Goal: Task Accomplishment & Management: Complete application form

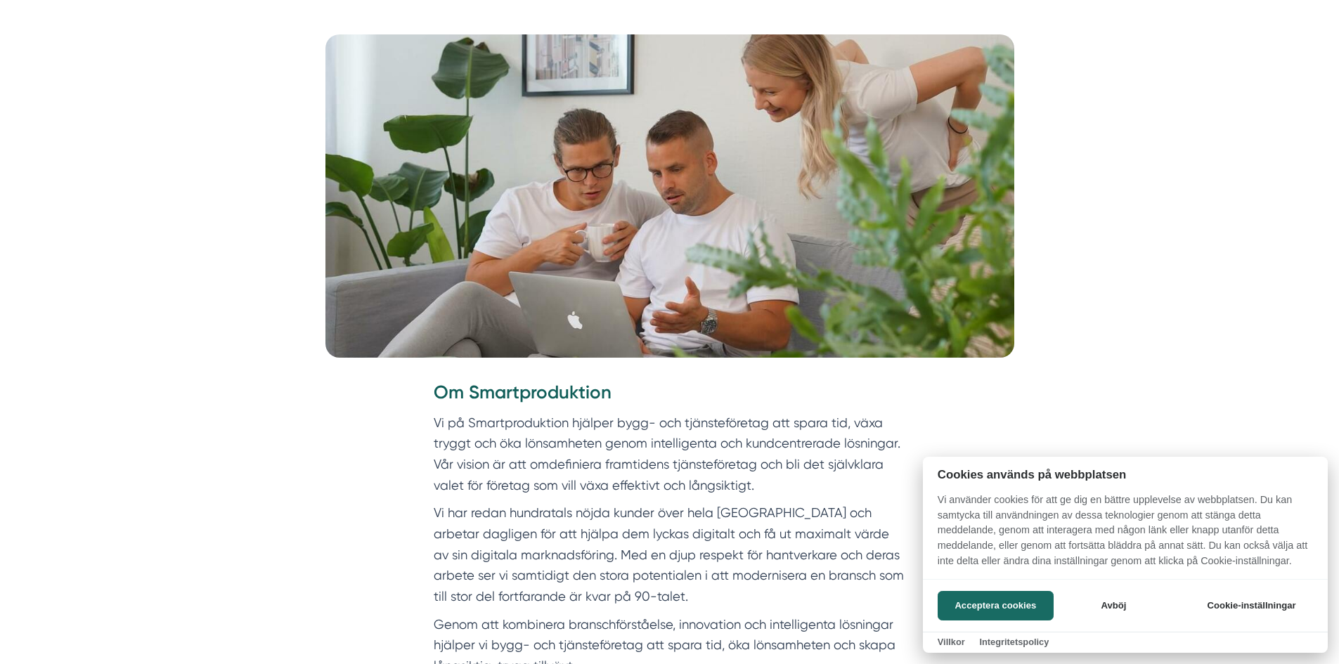
scroll to position [562, 0]
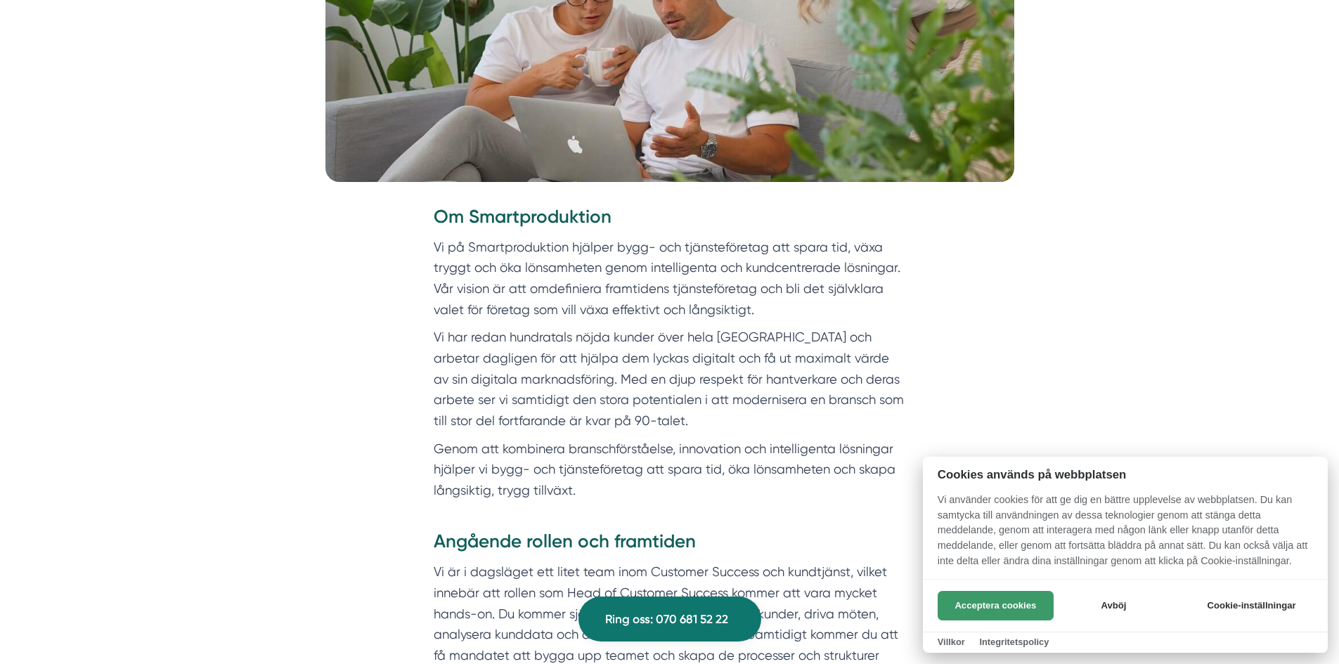
click at [965, 596] on button "Acceptera cookies" at bounding box center [995, 606] width 116 height 30
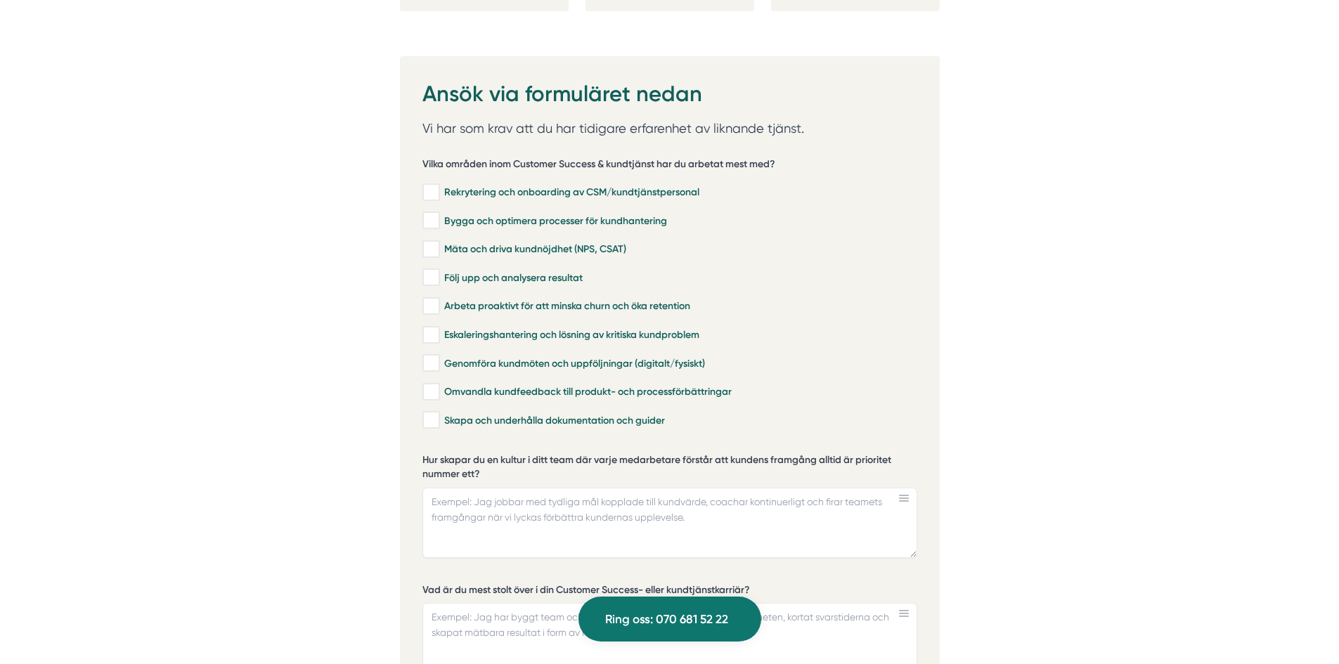
scroll to position [3021, 0]
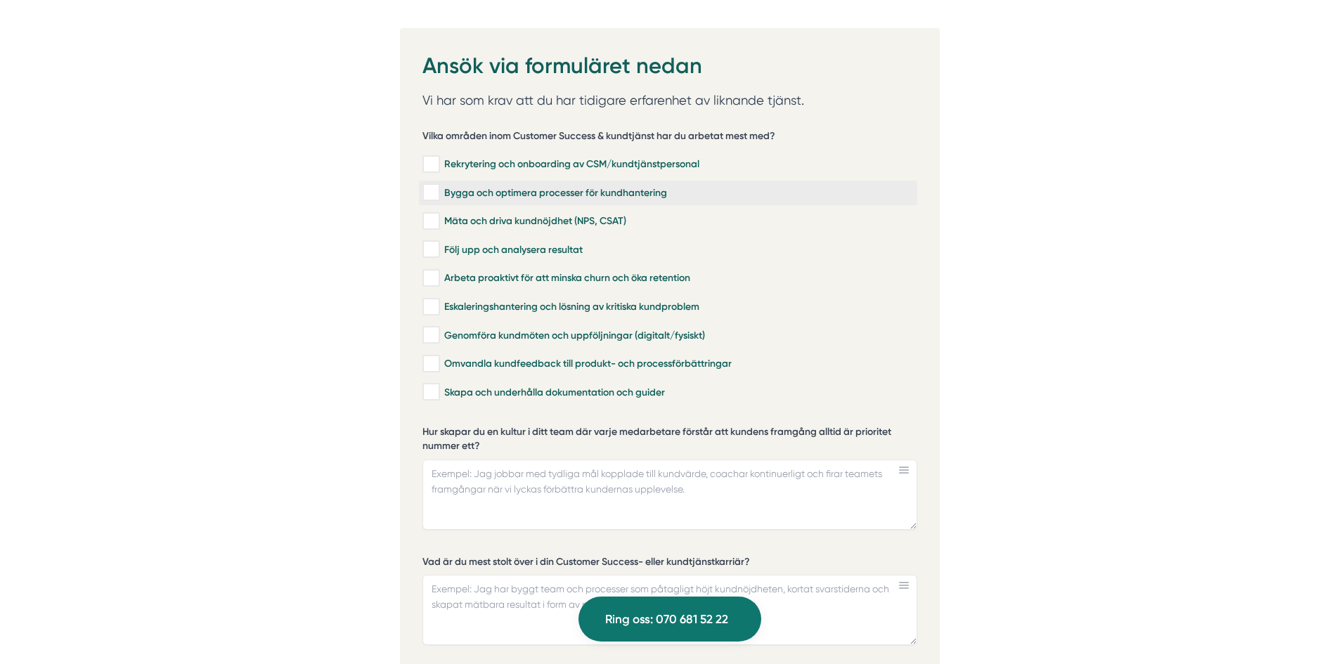
click at [429, 185] on input "Bygga och optimera processer för kundhantering" at bounding box center [430, 192] width 16 height 14
checkbox input "true"
click at [429, 214] on input "Mäta och driva kundnöjdhet (NPS, CSAT)" at bounding box center [430, 221] width 16 height 14
checkbox input "true"
click at [429, 242] on input "Följ upp och analysera resultat" at bounding box center [430, 249] width 16 height 14
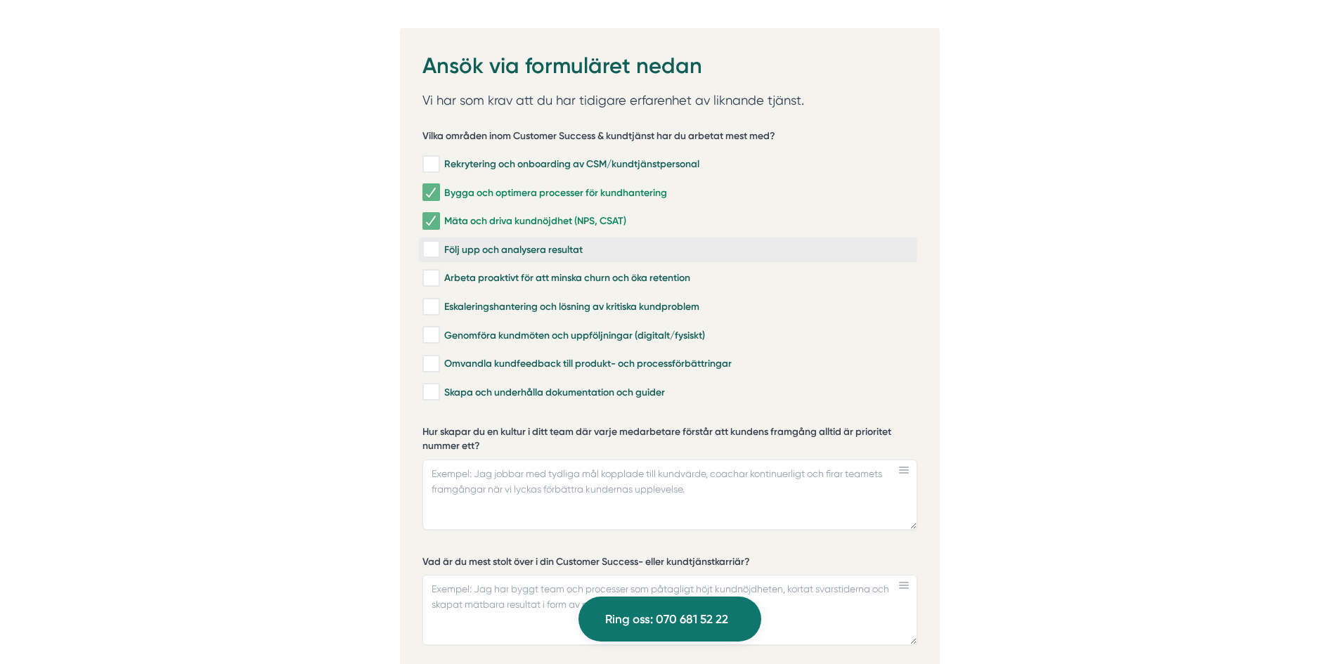
checkbox input "true"
click at [436, 271] on input "Arbeta proaktivt för att minska churn och öka retention" at bounding box center [430, 278] width 16 height 14
checkbox input "true"
click at [431, 300] on input "Eskaleringshantering och lösning av kritiska kundproblem" at bounding box center [430, 307] width 16 height 14
checkbox input "true"
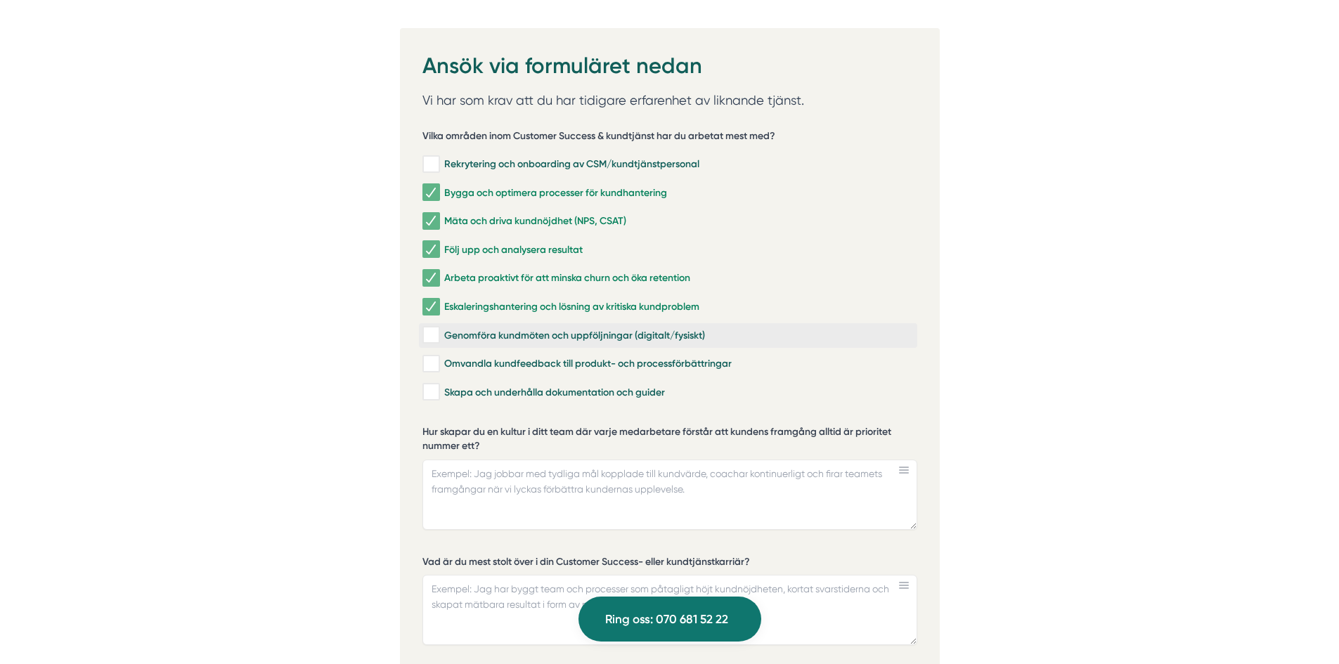
click at [432, 326] on label "Genomföra kundmöten och uppföljningar (digitalt/fysiskt)" at bounding box center [668, 335] width 498 height 25
click at [432, 328] on input "Genomföra kundmöten och uppföljningar (digitalt/fysiskt)" at bounding box center [430, 335] width 16 height 14
checkbox input "true"
click at [434, 357] on input "Omvandla kundfeedback till produkt- och processförbättringar" at bounding box center [430, 364] width 16 height 14
checkbox input "true"
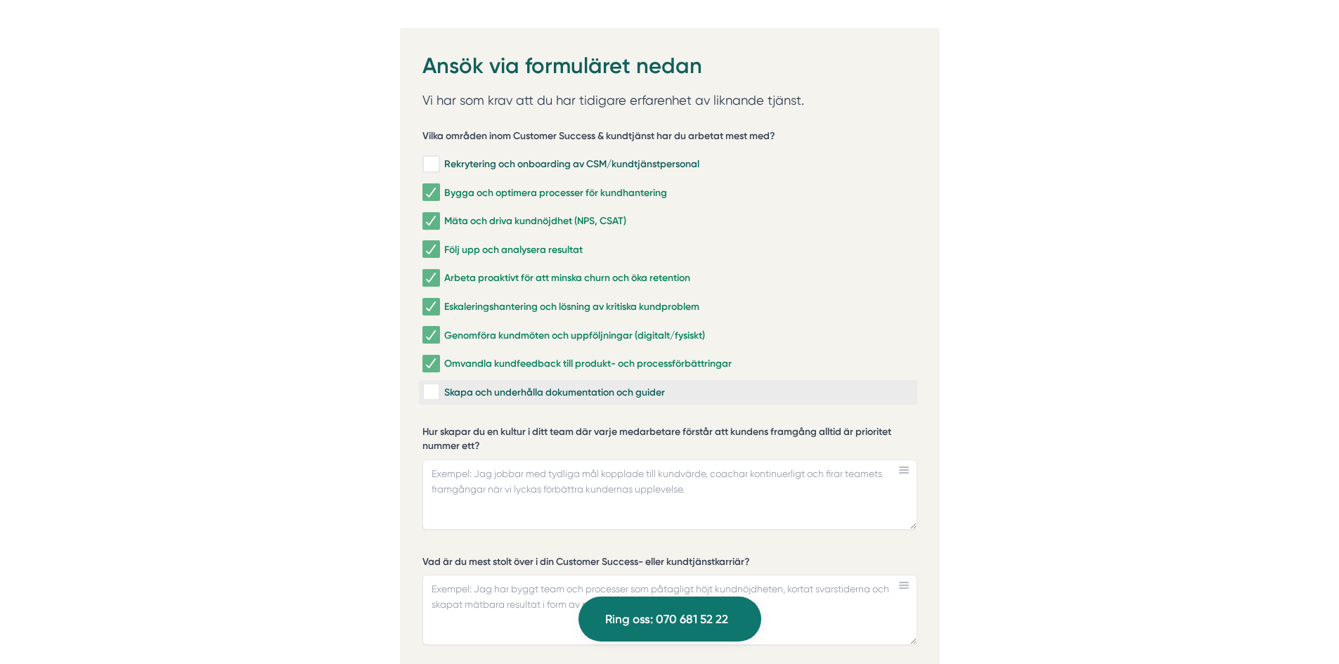
click at [434, 385] on input "Skapa och underhålla dokumentation och guider" at bounding box center [430, 392] width 16 height 14
checkbox input "true"
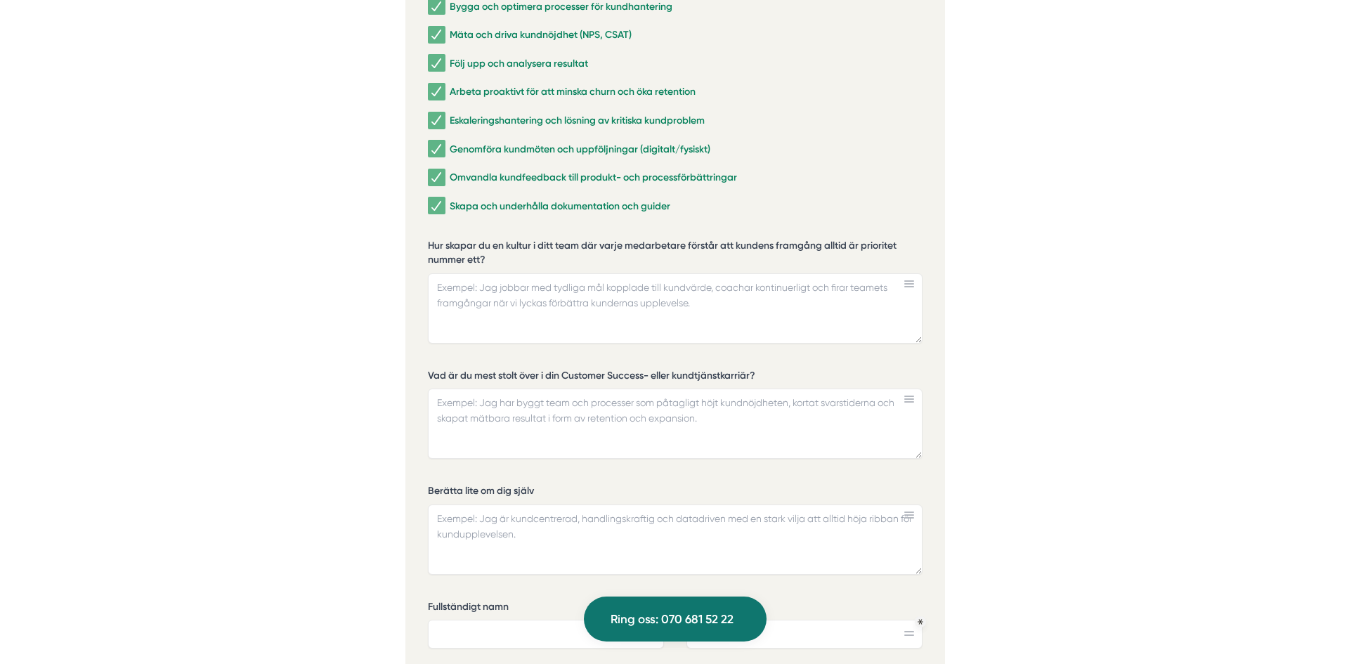
scroll to position [3302, 0]
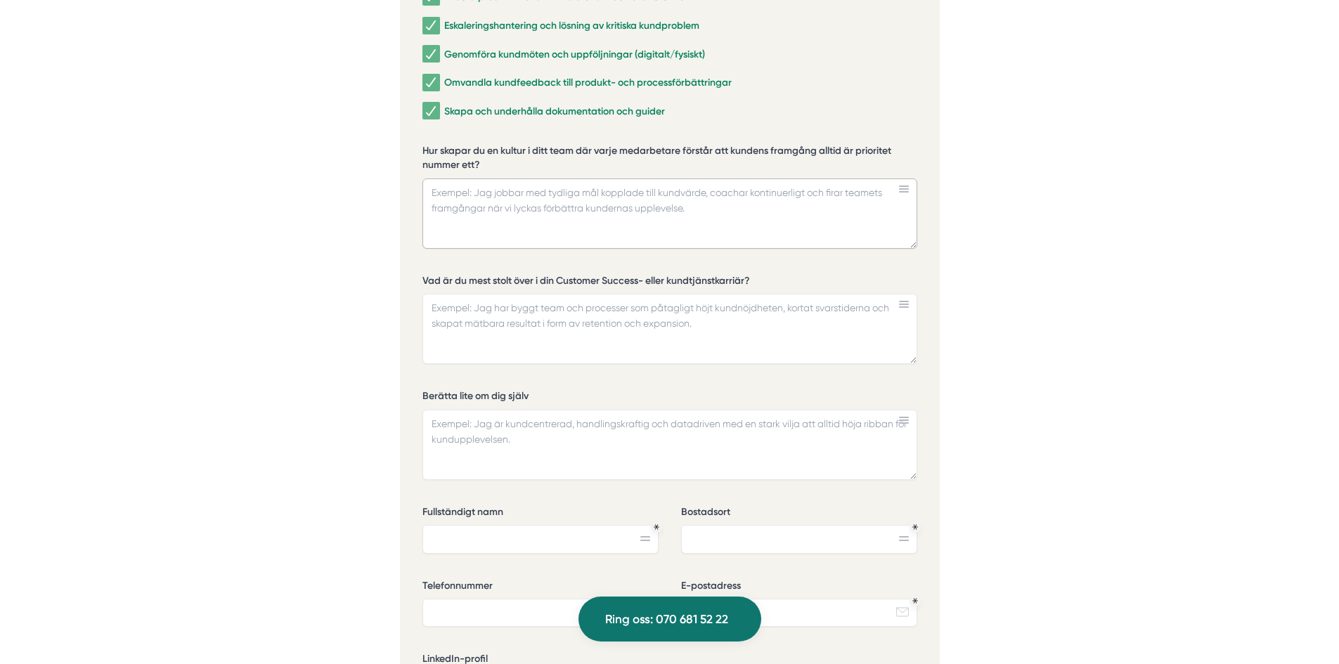
click at [619, 188] on textarea "Hur skapar du en kultur i ditt team där varje medarbetare förstår att kundens f…" at bounding box center [669, 213] width 495 height 70
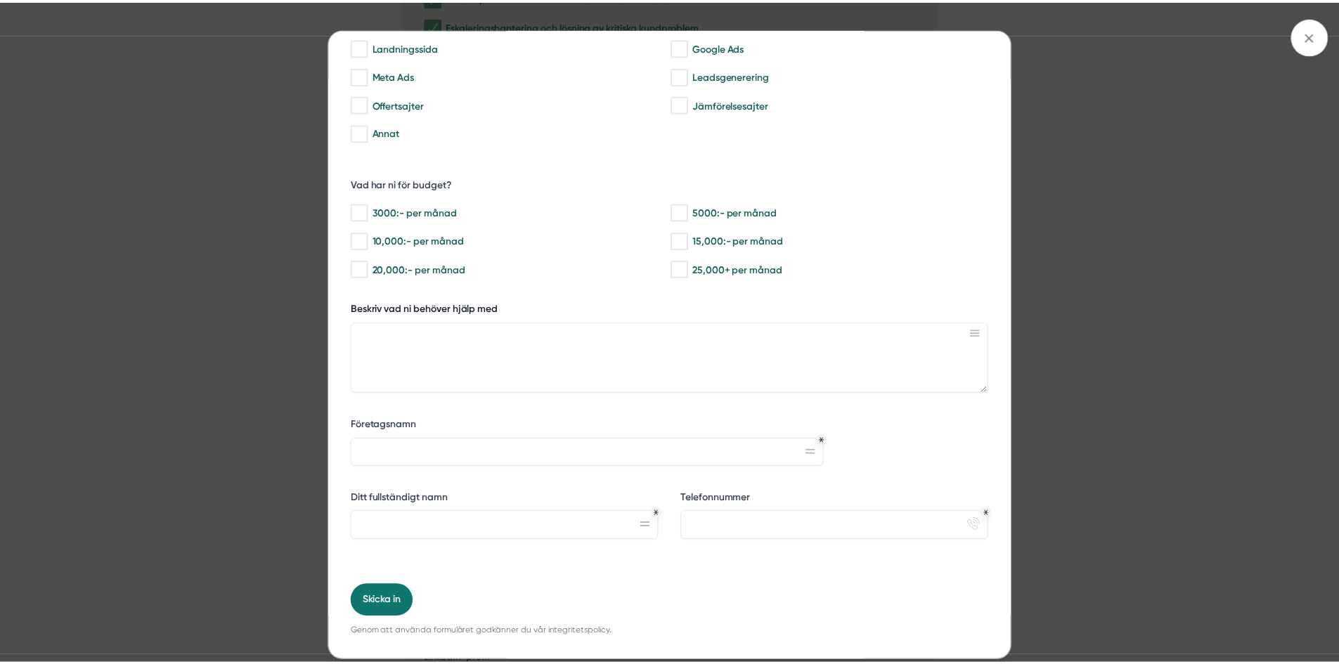
scroll to position [145, 0]
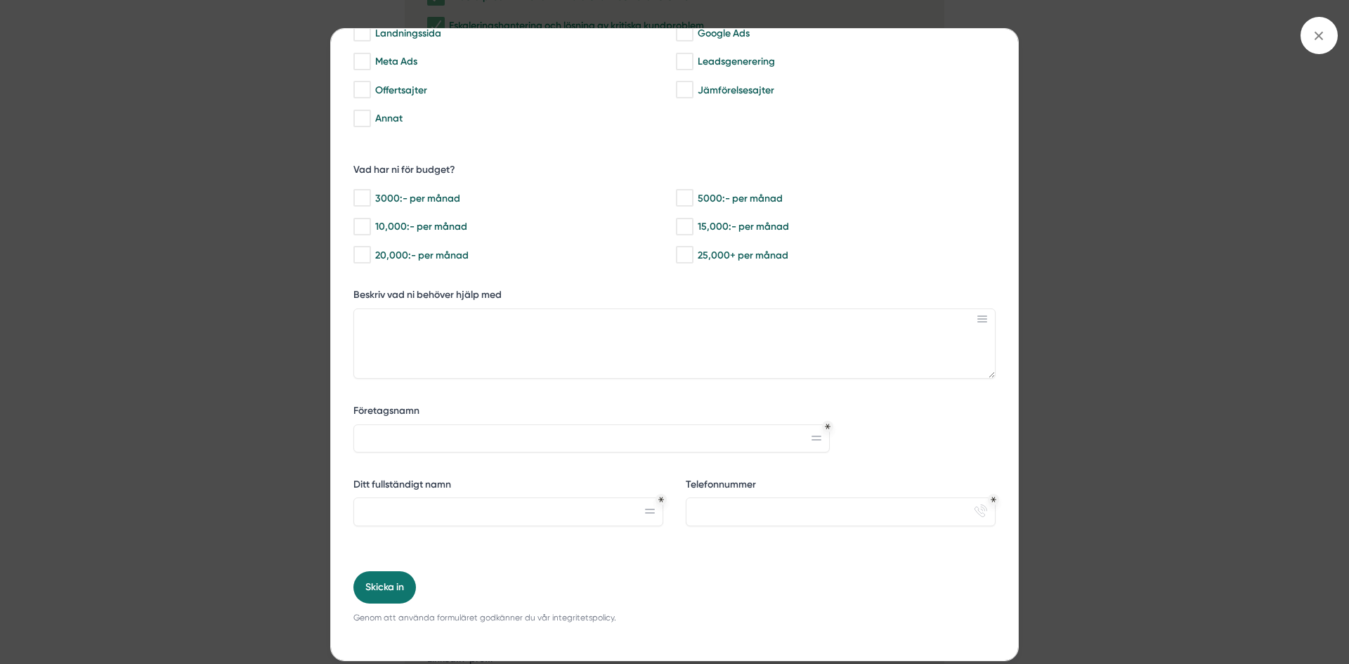
click at [1043, 310] on div "bbc9b822-b2c6-488a-ab3e-9a2d59e49c7c Behöver du hjälp med trygg tillväxt? Vilka…" at bounding box center [674, 332] width 1349 height 664
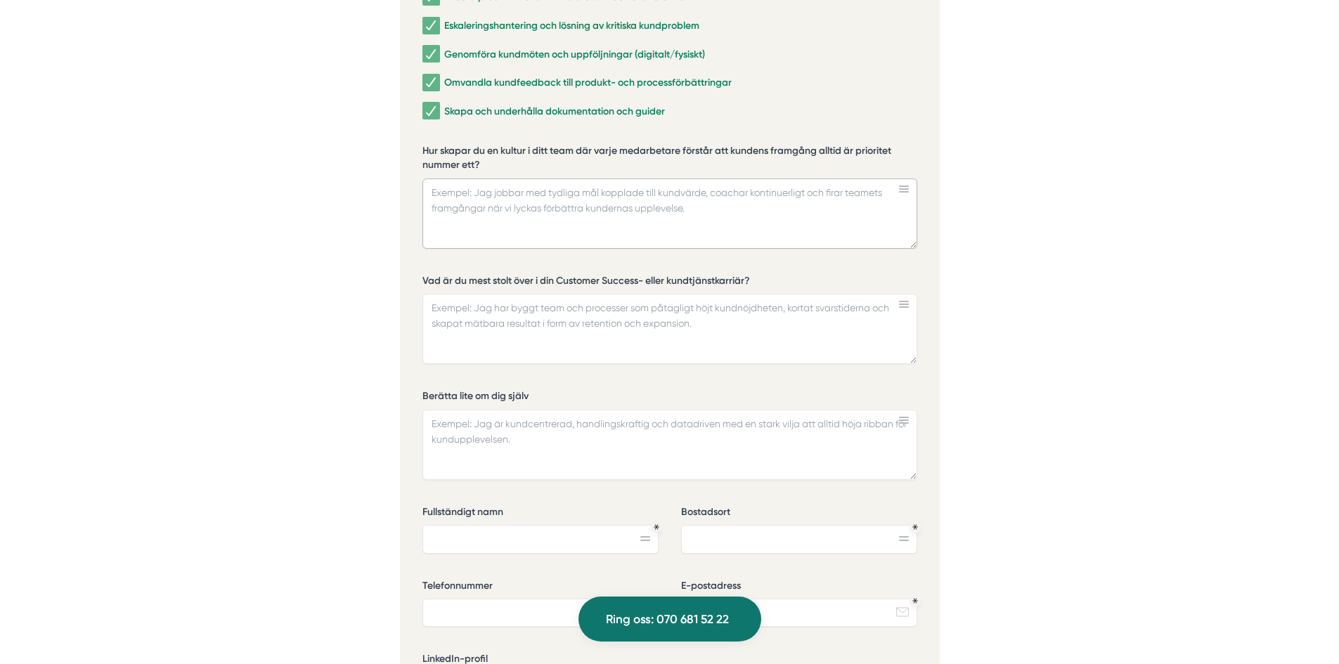
click at [554, 192] on textarea "Hur skapar du en kultur i ditt team där varje medarbetare förstår att kundens f…" at bounding box center [669, 213] width 495 height 70
drag, startPoint x: 502, startPoint y: 146, endPoint x: 417, endPoint y: 126, distance: 87.4
click at [417, 126] on div "Ansök via formuläret nedan Vi har som krav att du har tidigare erfarenhet av li…" at bounding box center [670, 287] width 540 height 1081
drag, startPoint x: 417, startPoint y: 126, endPoint x: 486, endPoint y: 145, distance: 71.6
click at [486, 145] on div "Ansök via formuläret nedan Vi har som krav att du har tidigare erfarenhet av li…" at bounding box center [670, 287] width 540 height 1081
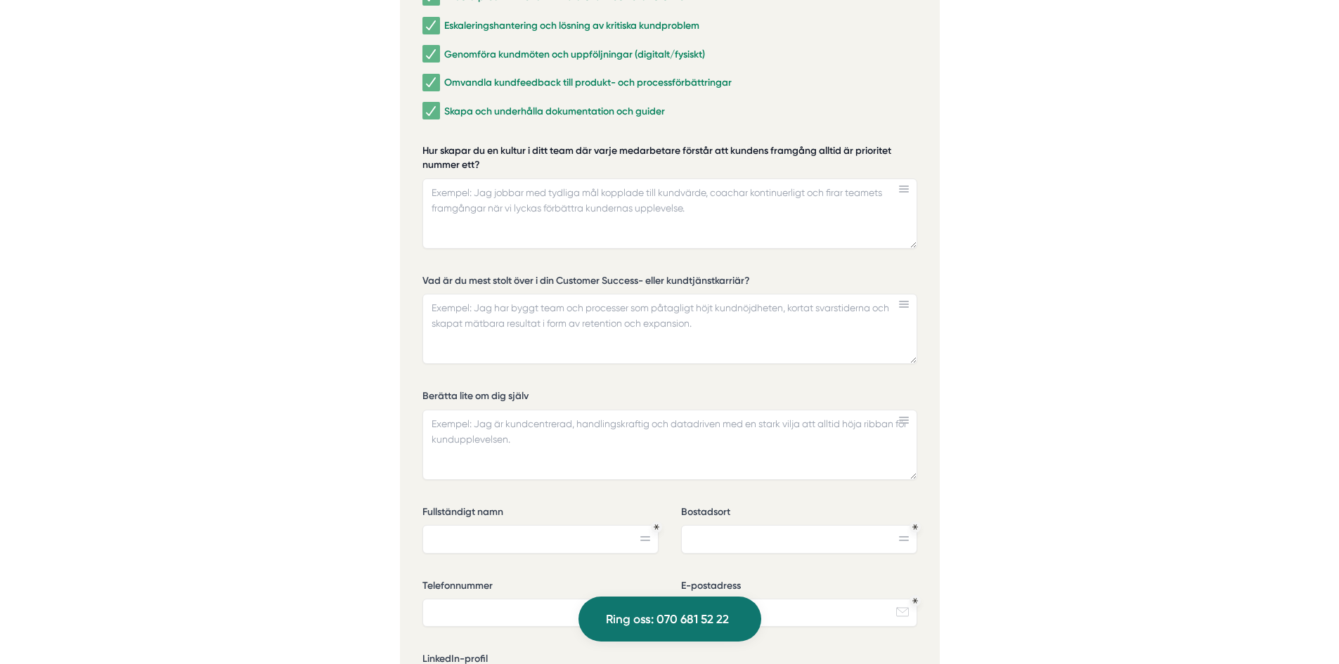
click at [486, 145] on label "Hur skapar du en kultur i ditt team där varje medarbetare förstår att kundens f…" at bounding box center [669, 159] width 495 height 31
click at [486, 178] on textarea "Hur skapar du en kultur i ditt team där varje medarbetare förstår att kundens f…" at bounding box center [669, 213] width 495 height 70
drag, startPoint x: 523, startPoint y: 143, endPoint x: 402, endPoint y: 127, distance: 122.5
click at [400, 122] on div "Ansök via formuläret nedan Vi har som krav att du har tidigare erfarenhet av li…" at bounding box center [670, 287] width 540 height 1081
click at [411, 124] on div "Ansök via formuläret nedan Vi har som krav att du har tidigare erfarenhet av li…" at bounding box center [670, 287] width 540 height 1081
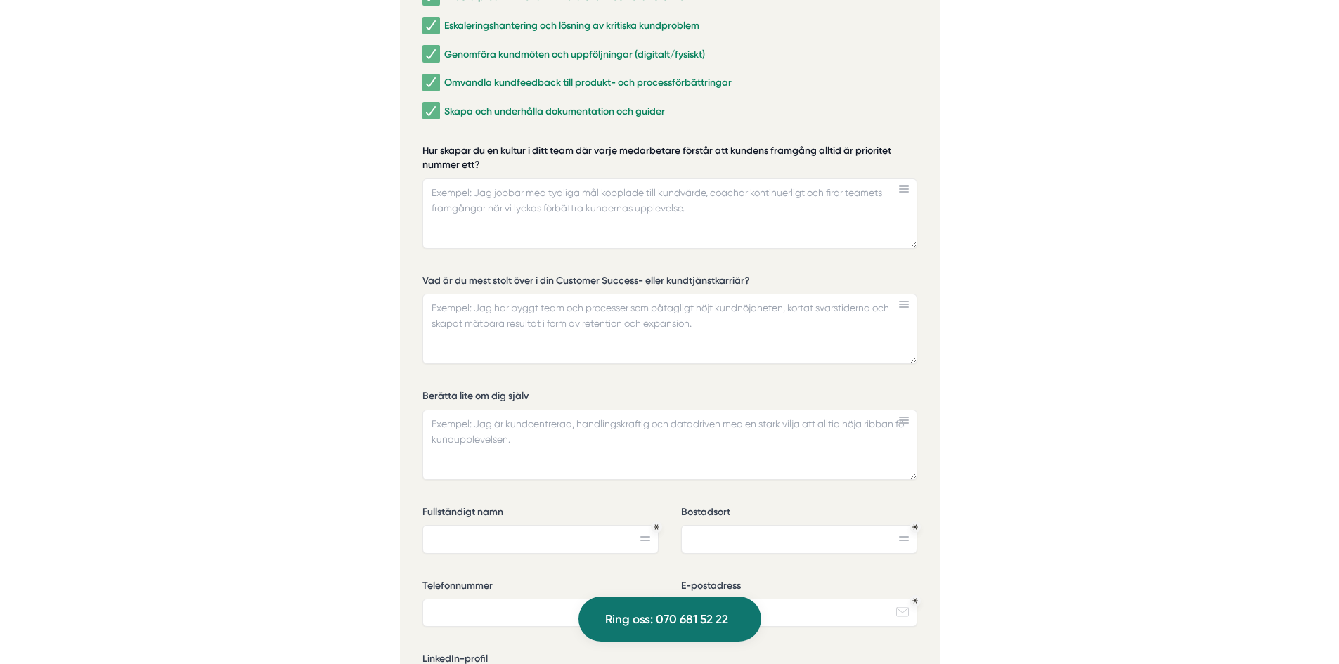
drag, startPoint x: 412, startPoint y: 124, endPoint x: 536, endPoint y: 157, distance: 128.0
click at [536, 157] on div "Ansök via formuläret nedan Vi har som krav att du har tidigare erfarenhet av li…" at bounding box center [670, 287] width 540 height 1081
click at [488, 204] on textarea "Hur skapar du en kultur i ditt team där varje medarbetare förstår att kundens f…" at bounding box center [669, 213] width 495 height 70
paste textarea "Jag jobbar med tydliga mål kopplade till kundvärde och ser till att teamet allt…"
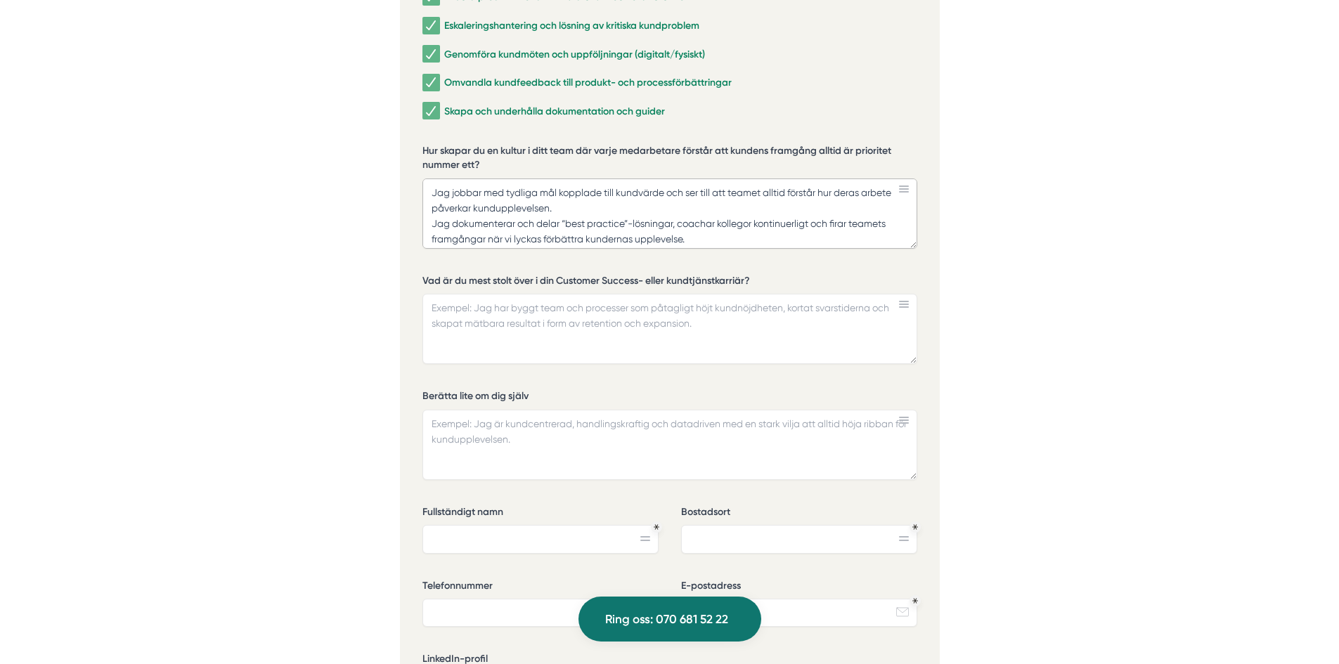
scroll to position [29, 0]
type textarea "Jag jobbar med tydliga mål kopplade till kundvärde och ser till att teamet allt…"
click at [587, 300] on textarea "Vad är du mest stolt över i din Customer Success- eller kundtjänstkarriär?" at bounding box center [669, 329] width 495 height 70
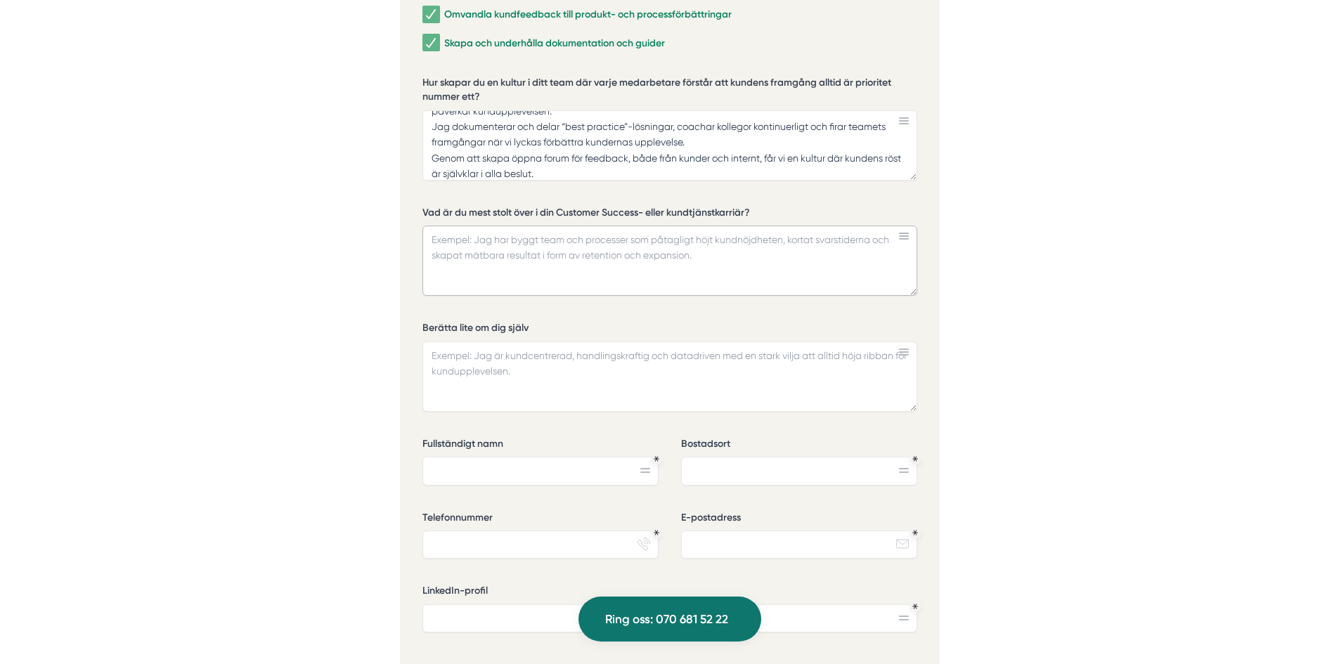
scroll to position [3373, 0]
click at [486, 240] on textarea "Vad är du mest stolt över i din Customer Success- eller kundtjänstkarriär?" at bounding box center [669, 258] width 495 height 70
paste textarea "Jag har byggt upp interna guider och dokumentation som gjort det enklare för ko…"
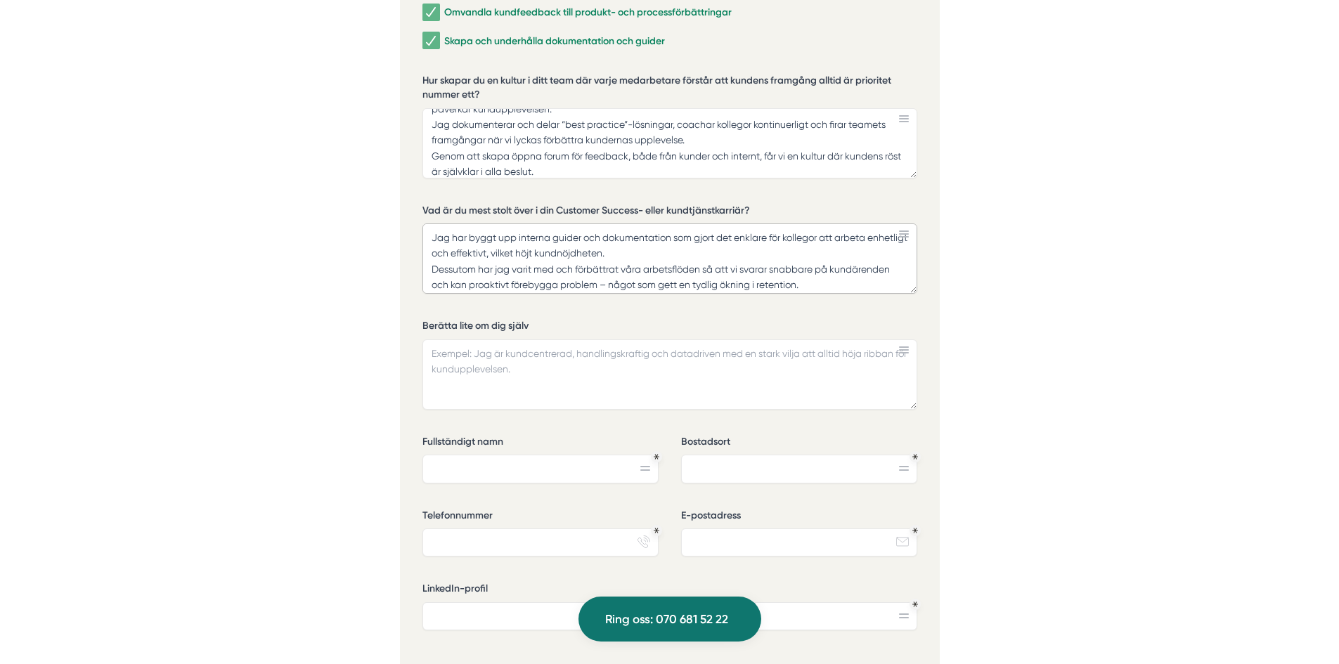
click at [812, 271] on textarea "Jag har byggt upp interna guider och dokumentation som gjort det enklare för ko…" at bounding box center [669, 258] width 495 height 70
click at [860, 259] on textarea "Jag har byggt upp interna guider och dokumentation som gjort det enklare för ko…" at bounding box center [669, 258] width 495 height 70
paste textarea "Ett exempel som betyder mycket för mig var när min kollega Oscar mådde dåligt p…"
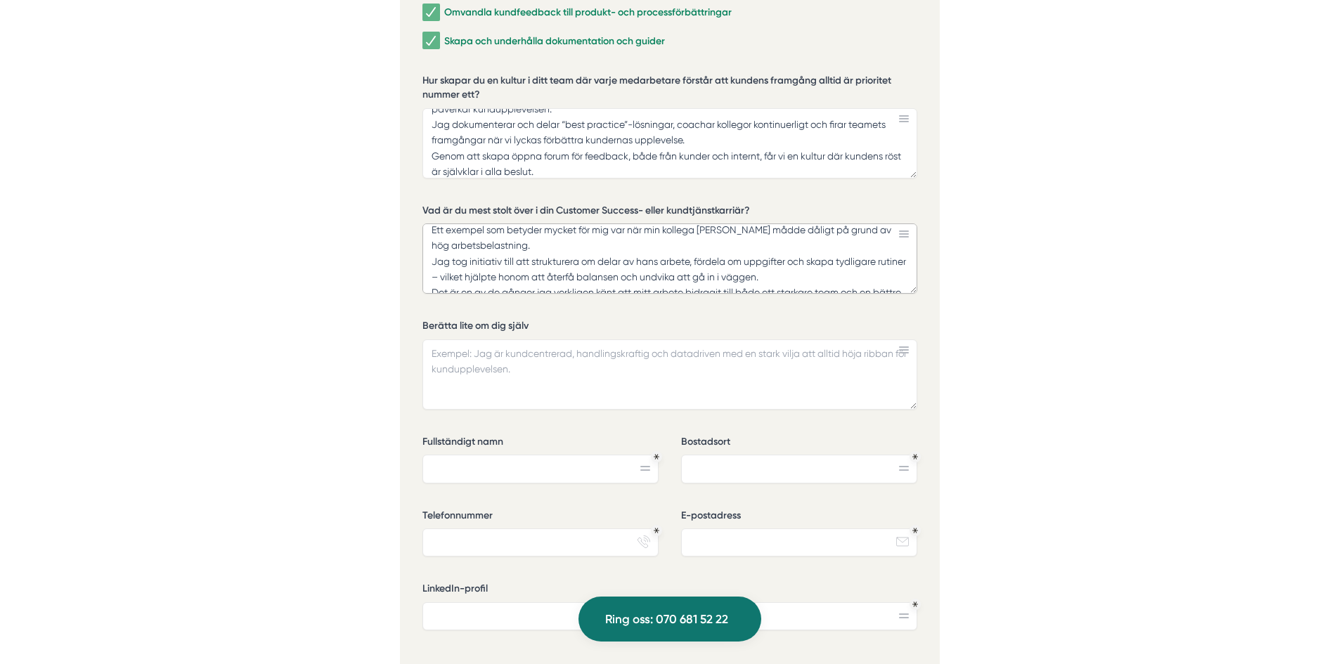
drag, startPoint x: 727, startPoint y: 214, endPoint x: 736, endPoint y: 249, distance: 37.2
click at [727, 223] on textarea "Jag har byggt upp interna guider och dokumentation som gjort det enklare för ko…" at bounding box center [669, 258] width 495 height 70
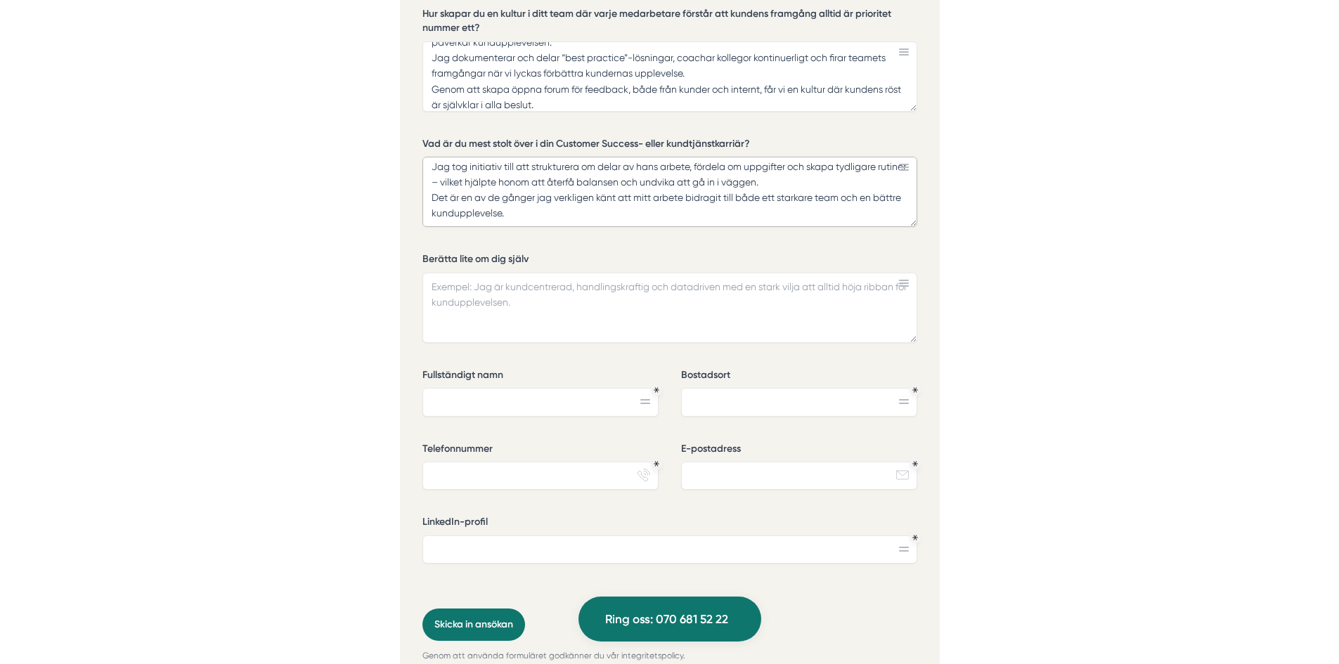
scroll to position [3443, 0]
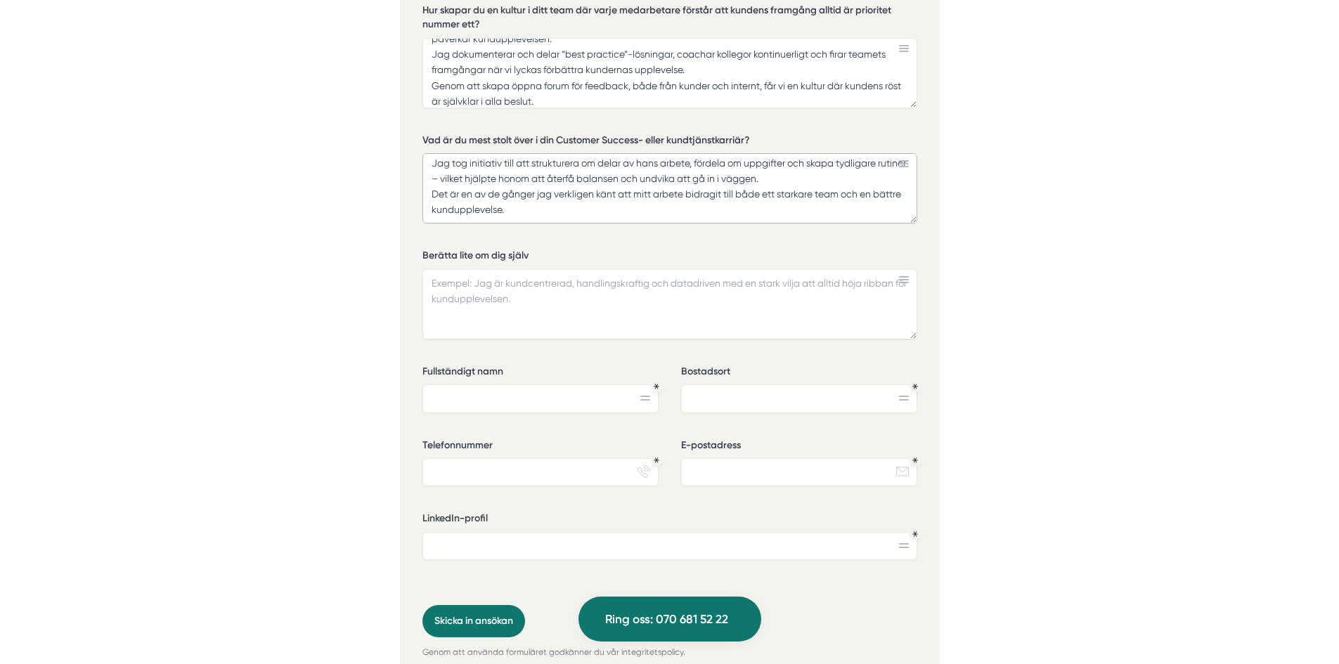
type textarea "Jag har byggt upp interna guider och dokumentation som gjort det enklare för ko…"
drag, startPoint x: 539, startPoint y: 284, endPoint x: 673, endPoint y: 279, distance: 134.3
click at [540, 284] on textarea "Berätta lite om dig själv" at bounding box center [669, 304] width 495 height 70
click at [539, 288] on textarea "Berätta lite om dig själv" at bounding box center [669, 304] width 495 height 70
paste textarea "Jag är kundfokuserad, strukturerad och gillar att arbeta med processförbättring…"
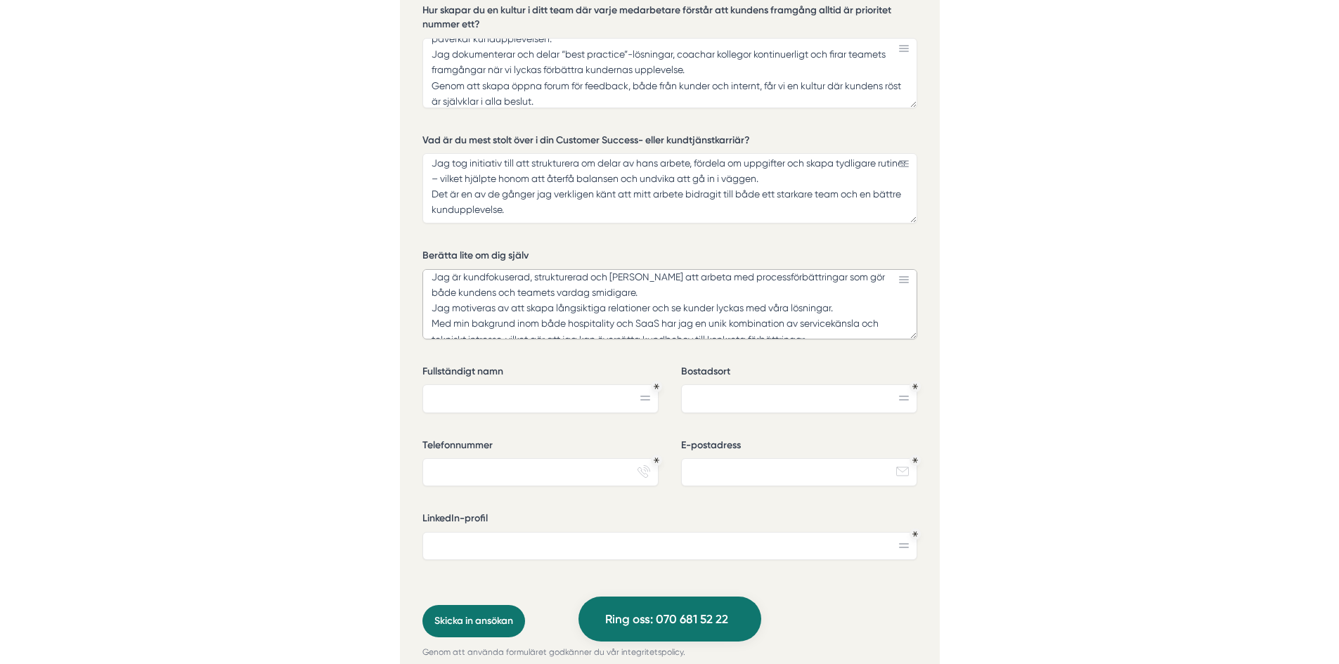
scroll to position [0, 0]
click at [657, 283] on textarea "Jag är kundfokuserad, strukturerad och gillar att arbeta med processförbättring…" at bounding box center [669, 304] width 495 height 70
type textarea "Jag är kundfokuserad, strukturerad och gillar att arbeta med processförbättring…"
click at [509, 384] on input "Fullständigt namn" at bounding box center [540, 398] width 236 height 28
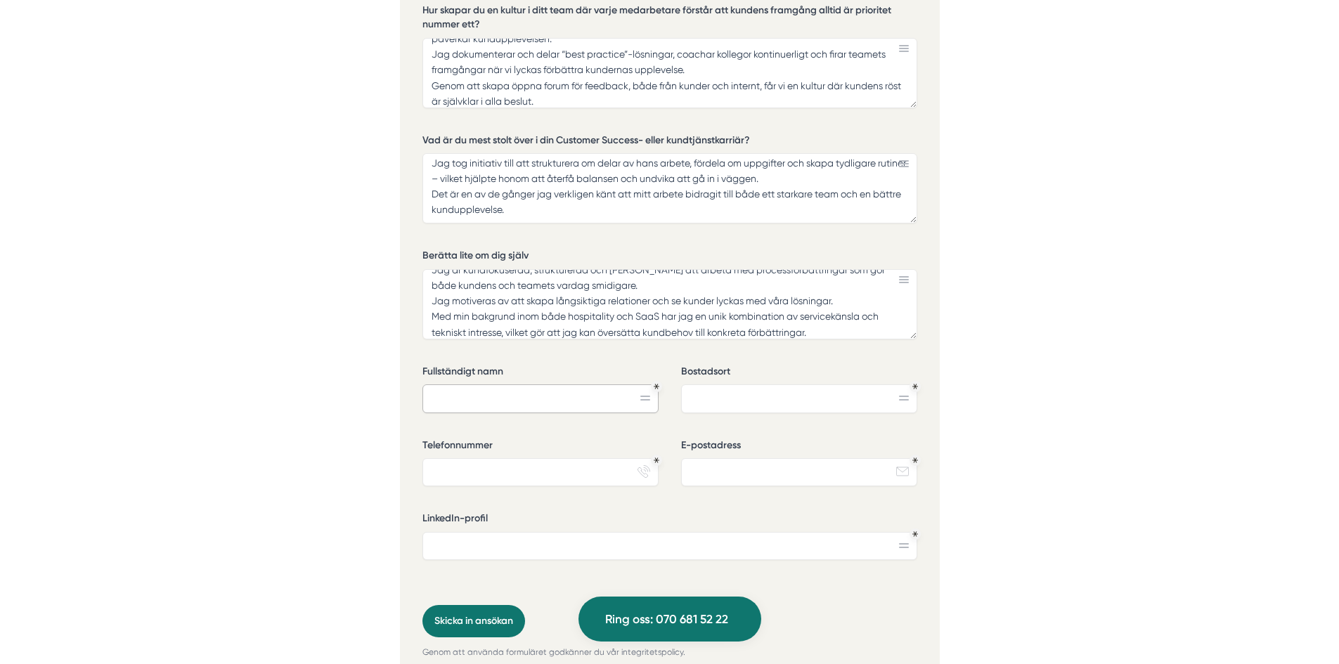
type input "Felicia Roman"
type input "Uppsala"
type input "0762666669"
type input "roman.felicia89@gmail.com"
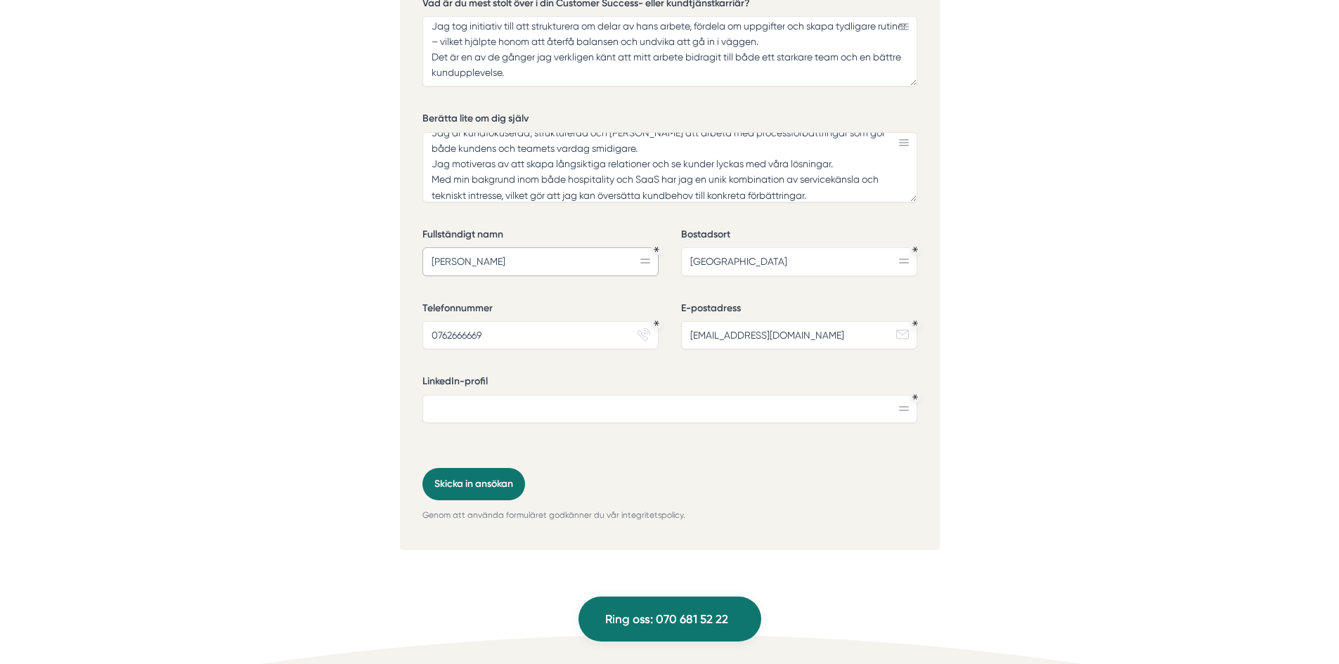
scroll to position [3583, 0]
click at [536, 393] on input "LinkedIn-profil" at bounding box center [669, 405] width 495 height 28
click at [605, 391] on input "LinkedIn-profil" at bounding box center [669, 405] width 495 height 28
paste input "https://www.linkedin.com/in/felicia-roman-151714202/"
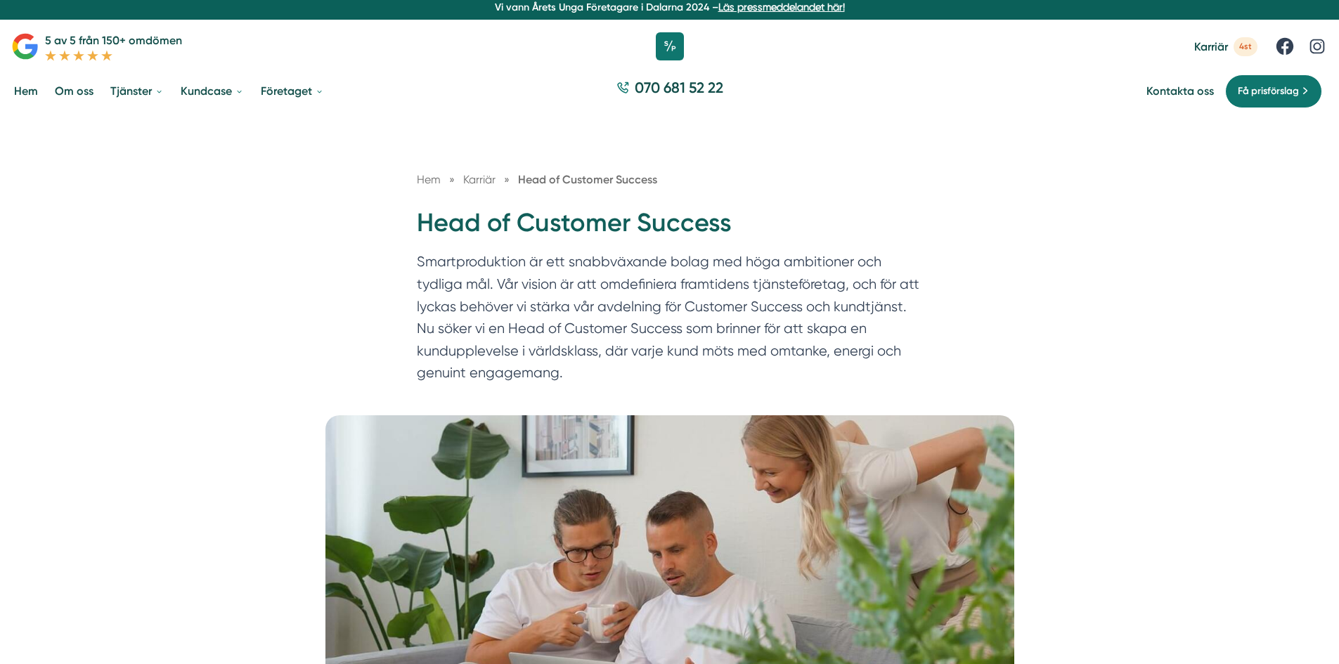
scroll to position [0, 0]
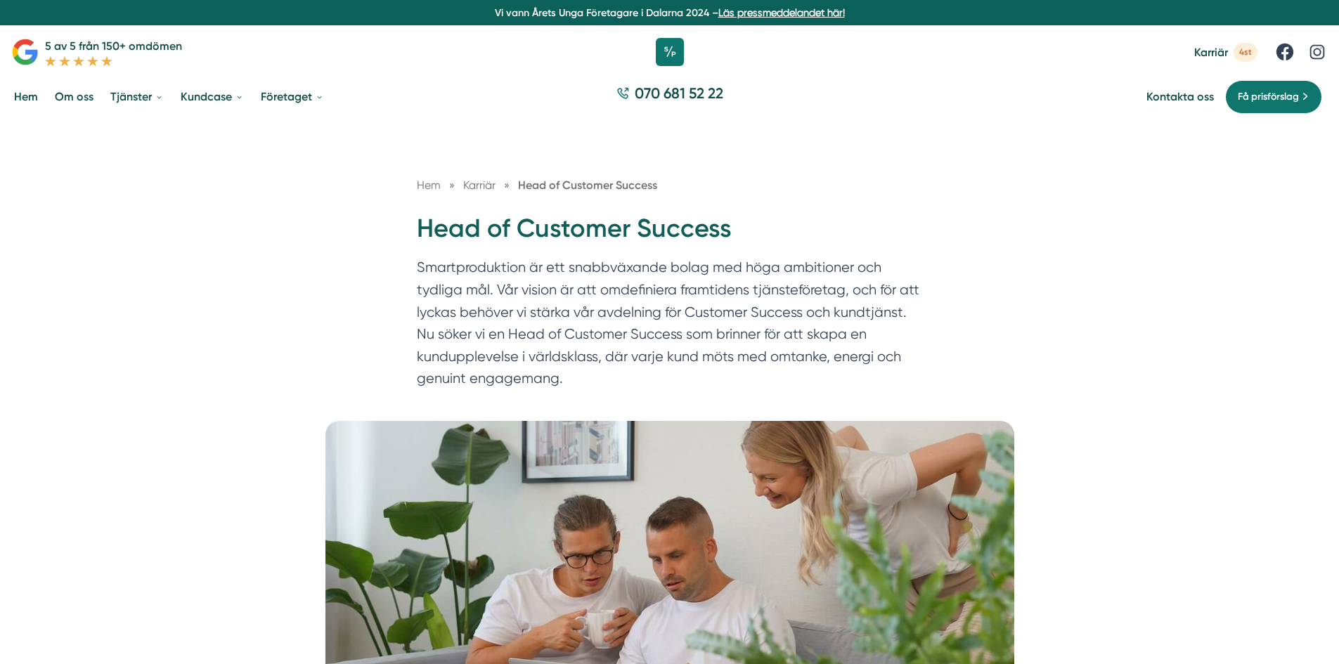
type input "https://www.linkedin.com/in/felicia-roman-151714202/"
click at [795, 286] on p "Smartproduktion är ett snabbväxande bolag med höga ambitioner och tydliga mål. …" at bounding box center [670, 326] width 506 height 140
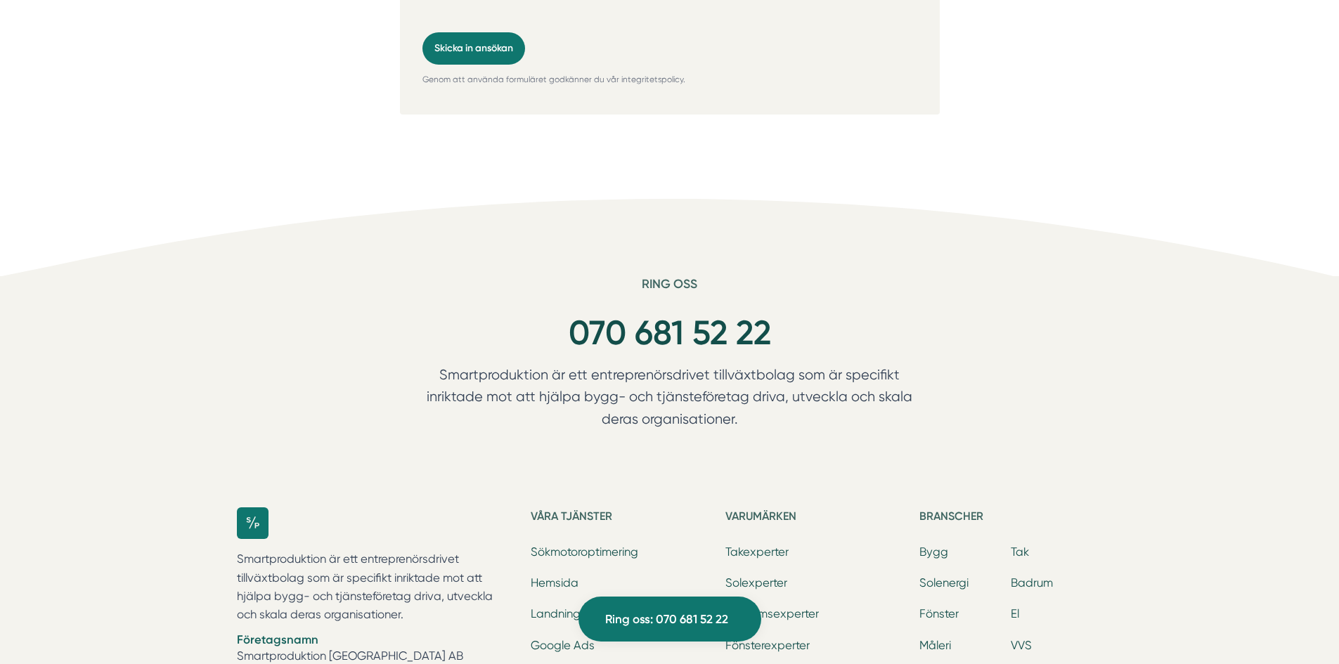
scroll to position [3883, 0]
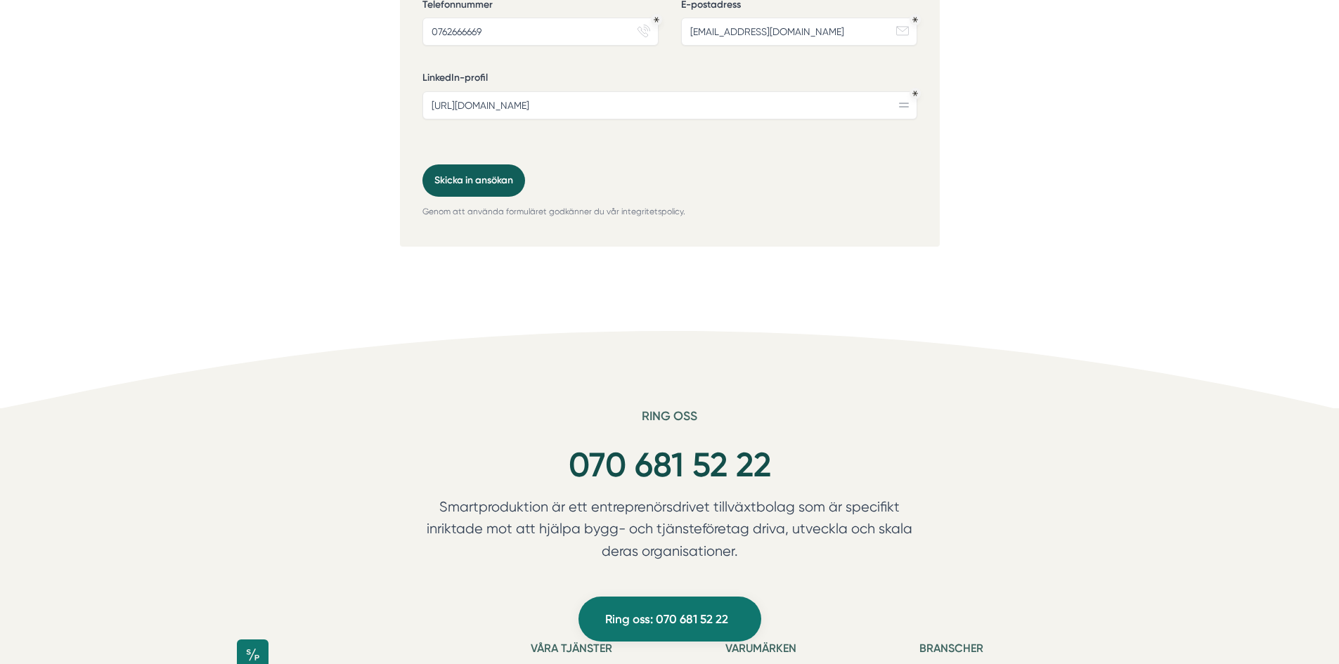
click at [488, 164] on button "Skicka in ansökan" at bounding box center [473, 180] width 103 height 32
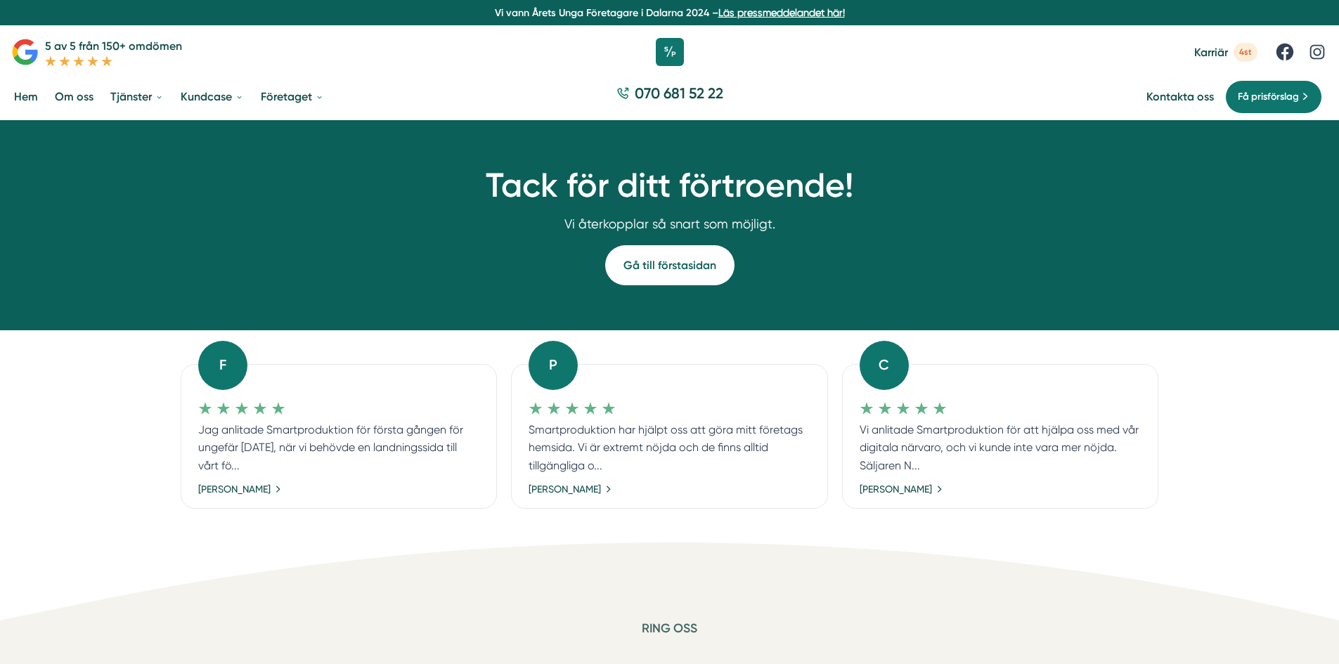
click at [672, 268] on link "Gå till förstasidan" at bounding box center [669, 265] width 129 height 40
